Goal: Information Seeking & Learning: Learn about a topic

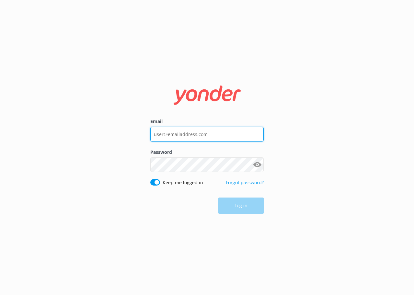
type input "[PERSON_NAME][EMAIL_ADDRESS][DOMAIN_NAME]"
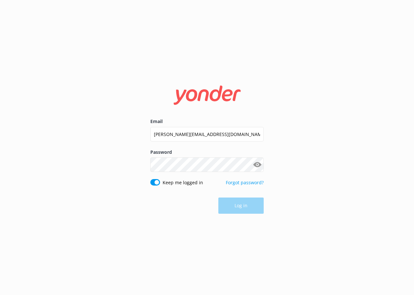
click at [253, 207] on div "Log in" at bounding box center [206, 206] width 113 height 16
click at [235, 207] on button "Log in" at bounding box center [240, 206] width 45 height 16
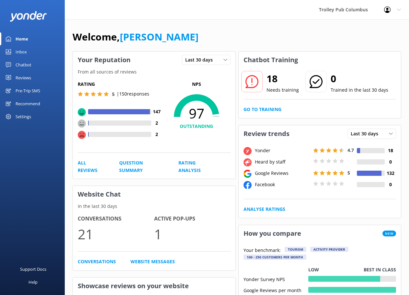
click at [22, 74] on div "Reviews" at bounding box center [24, 77] width 16 height 13
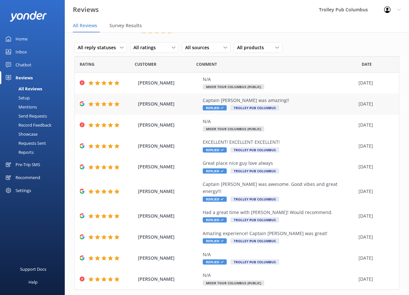
scroll to position [25, 0]
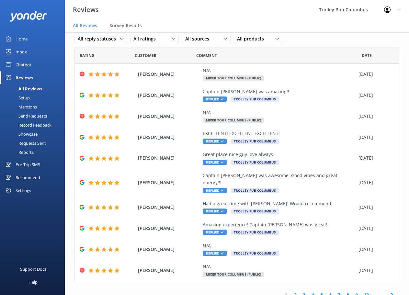
click at [294, 292] on link "2" at bounding box center [295, 295] width 9 height 6
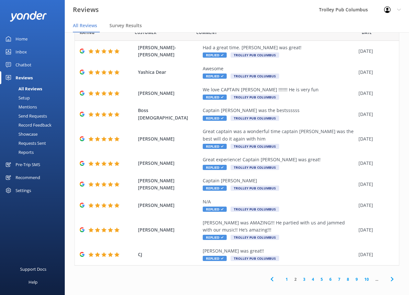
scroll to position [13, 0]
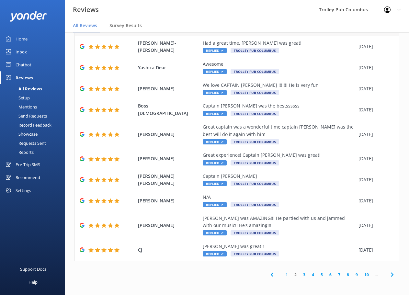
click at [300, 276] on link "3" at bounding box center [304, 275] width 9 height 6
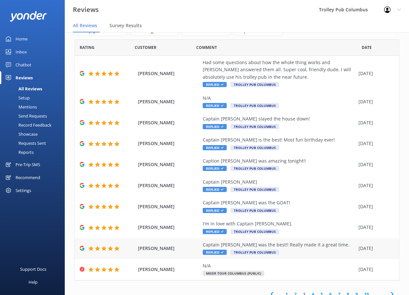
scroll to position [40, 0]
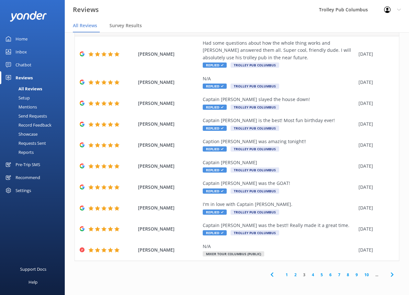
click at [309, 274] on link "4" at bounding box center [313, 275] width 9 height 6
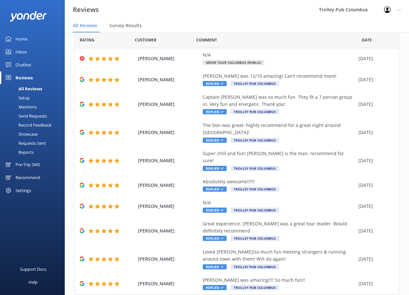
scroll to position [54, 0]
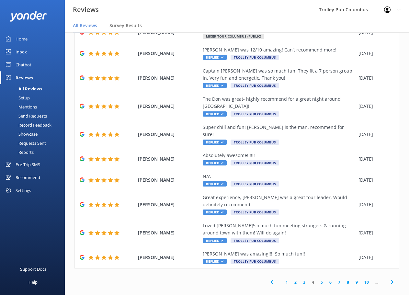
click at [318, 279] on link "5" at bounding box center [322, 282] width 9 height 6
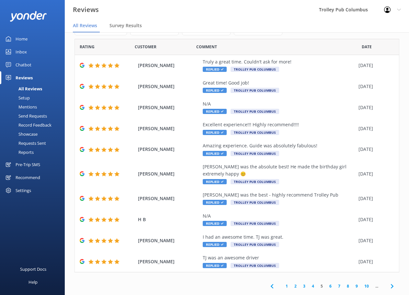
scroll to position [32, 0]
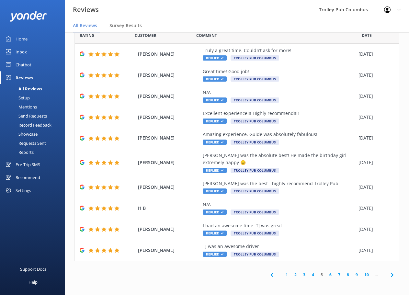
click at [326, 274] on link "6" at bounding box center [330, 275] width 9 height 6
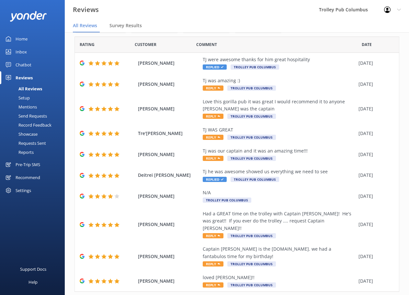
scroll to position [47, 0]
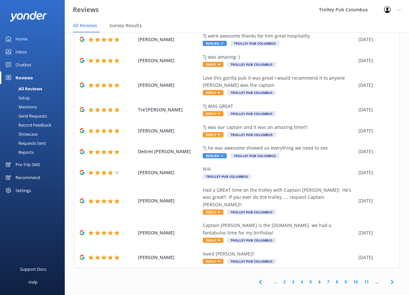
click at [324, 279] on link "7" at bounding box center [328, 282] width 9 height 6
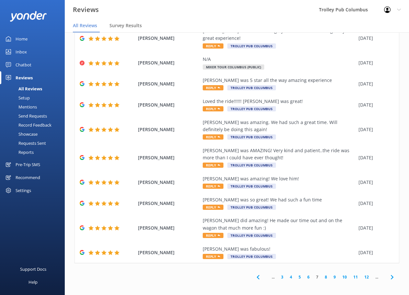
scroll to position [54, 0]
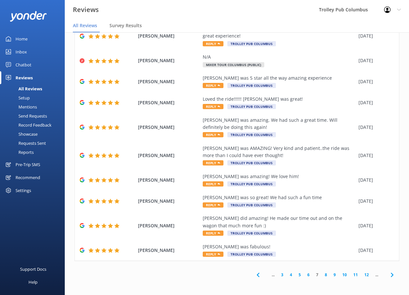
click at [322, 276] on link "8" at bounding box center [326, 275] width 9 height 6
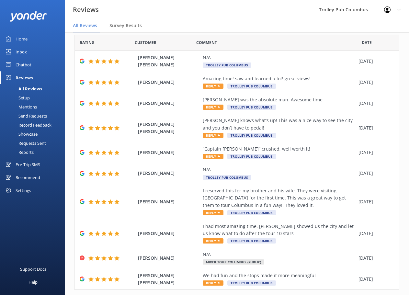
scroll to position [54, 0]
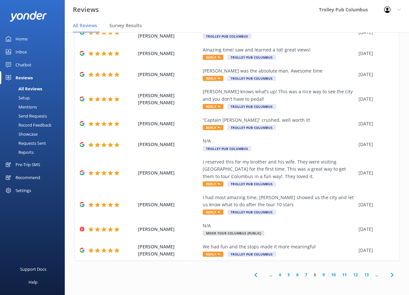
click at [320, 275] on link "9" at bounding box center [324, 275] width 9 height 6
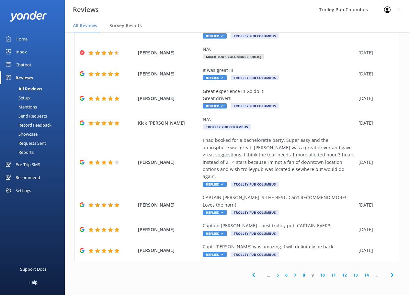
scroll to position [83, 0]
click at [319, 274] on link "10" at bounding box center [322, 275] width 11 height 6
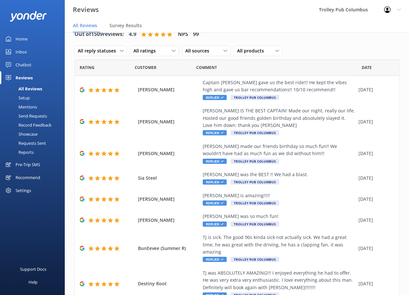
scroll to position [90, 0]
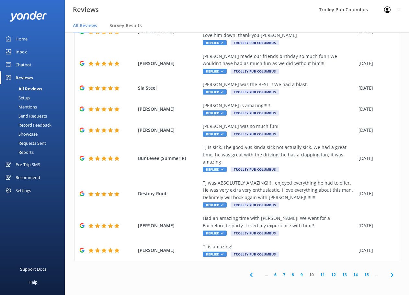
click at [318, 274] on link "11" at bounding box center [322, 275] width 11 height 6
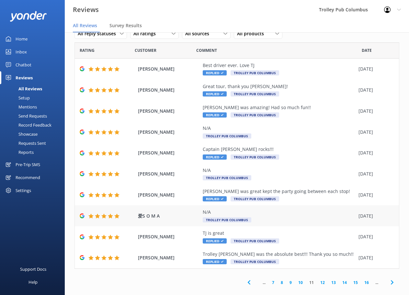
scroll to position [25, 0]
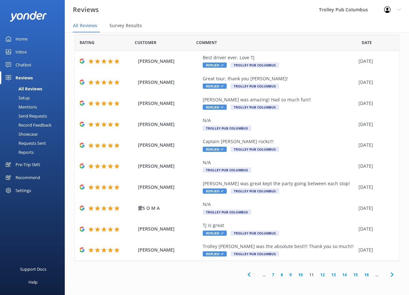
click at [321, 276] on link "12" at bounding box center [322, 275] width 11 height 6
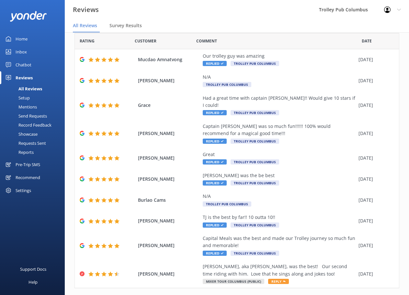
scroll to position [47, 0]
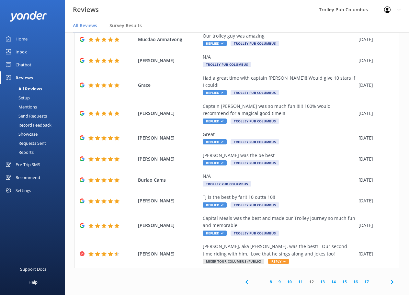
click at [319, 279] on link "13" at bounding box center [322, 282] width 11 height 6
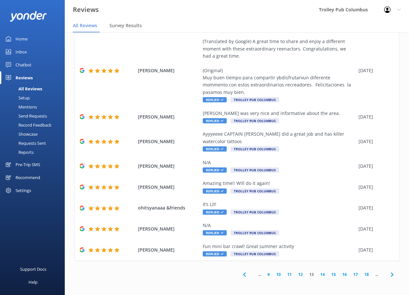
click at [318, 274] on link "14" at bounding box center [322, 275] width 11 height 6
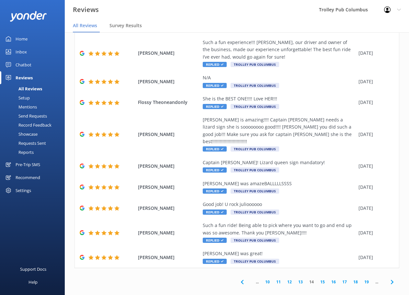
click at [319, 279] on link "15" at bounding box center [322, 282] width 11 height 6
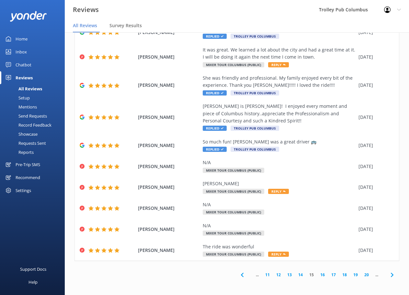
click at [318, 275] on link "16" at bounding box center [322, 275] width 11 height 6
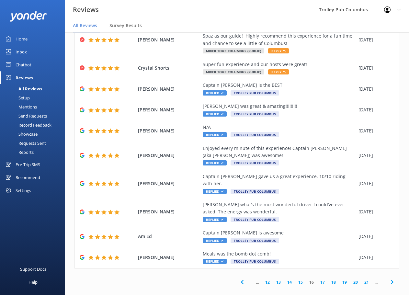
click at [318, 279] on link "17" at bounding box center [322, 282] width 11 height 6
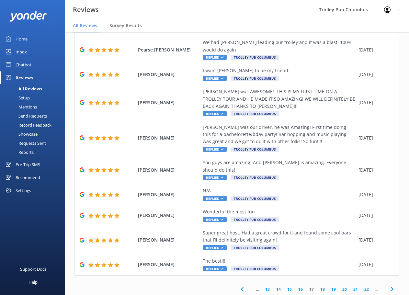
click at [319, 287] on link "18" at bounding box center [322, 290] width 11 height 6
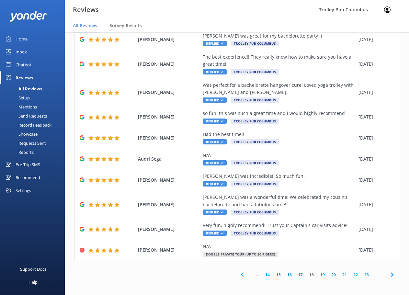
click at [319, 275] on link "19" at bounding box center [322, 275] width 11 height 6
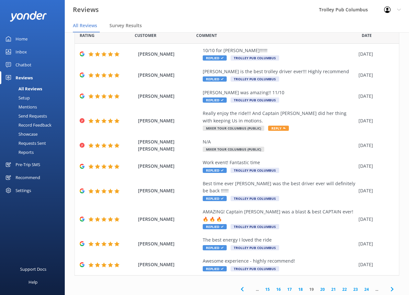
click at [319, 287] on link "20" at bounding box center [322, 290] width 11 height 6
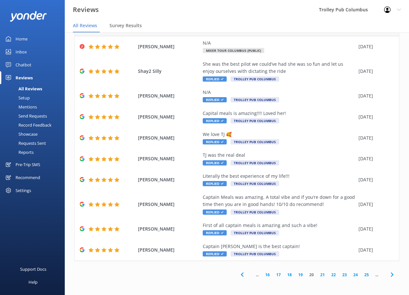
click at [23, 39] on div "Home" at bounding box center [22, 38] width 12 height 13
